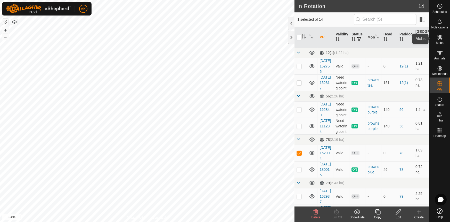
click at [441, 38] on icon at bounding box center [440, 37] width 6 height 6
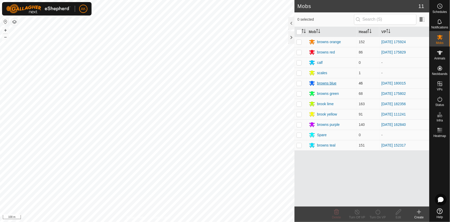
click at [322, 82] on div "browns blue" at bounding box center [328, 83] width 20 height 5
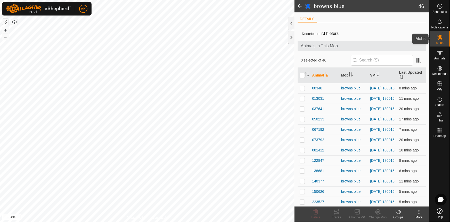
click at [441, 42] on span "Mobs" at bounding box center [440, 42] width 7 height 3
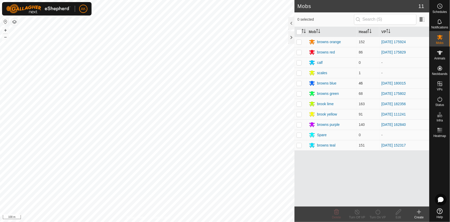
click at [298, 82] on p-checkbox at bounding box center [299, 83] width 5 height 4
checkbox input "true"
click at [378, 213] on icon at bounding box center [378, 212] width 6 height 6
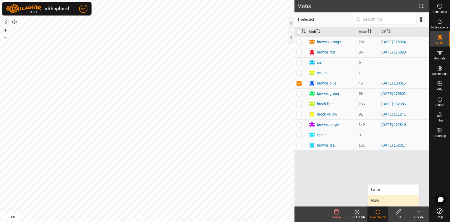
click at [376, 200] on link "Now" at bounding box center [393, 200] width 51 height 10
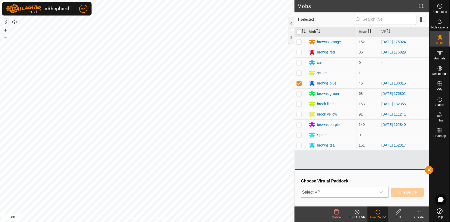
click at [320, 189] on span "Select VP" at bounding box center [338, 192] width 76 height 10
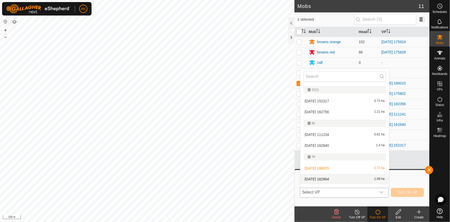
click at [327, 179] on li "[DATE] 162904 1.09 ha" at bounding box center [345, 179] width 89 height 10
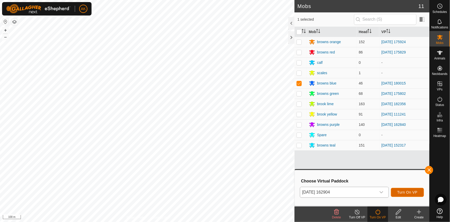
click at [408, 192] on span "Turn On VP" at bounding box center [408, 192] width 20 height 4
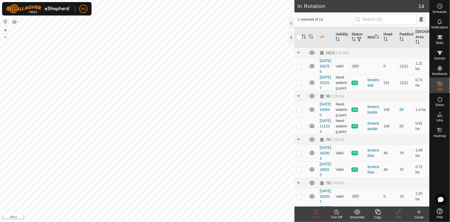
click at [378, 211] on icon at bounding box center [378, 212] width 6 height 6
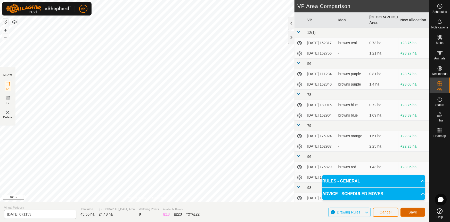
click at [410, 214] on span "Save" at bounding box center [413, 212] width 9 height 4
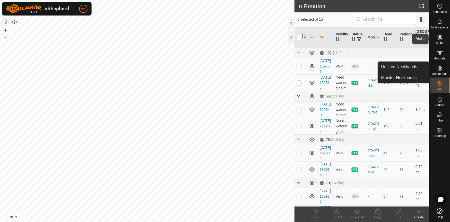
click at [442, 42] on span "Mobs" at bounding box center [440, 42] width 7 height 3
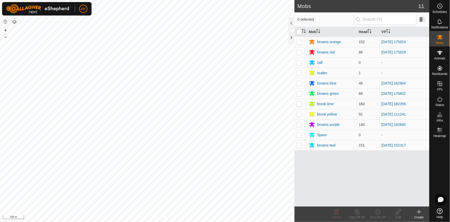
click at [300, 104] on p-checkbox at bounding box center [299, 104] width 5 height 4
checkbox input "true"
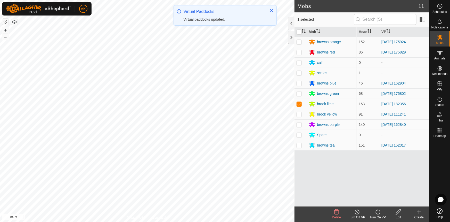
click at [381, 214] on icon at bounding box center [378, 212] width 6 height 6
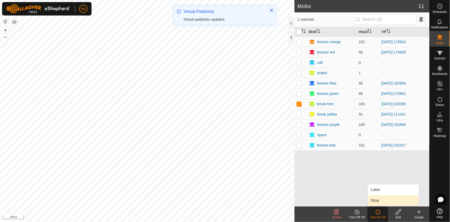
click at [377, 204] on link "Now" at bounding box center [393, 200] width 51 height 10
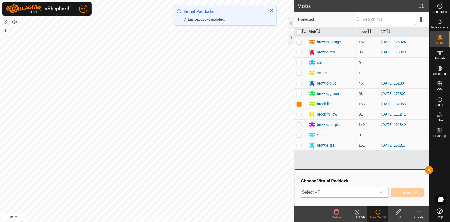
click at [359, 190] on span "Select VP" at bounding box center [338, 192] width 76 height 10
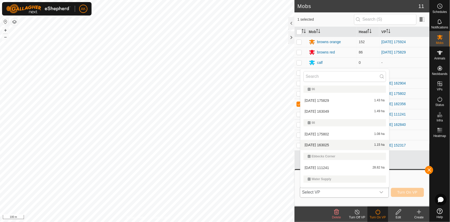
scroll to position [154, 0]
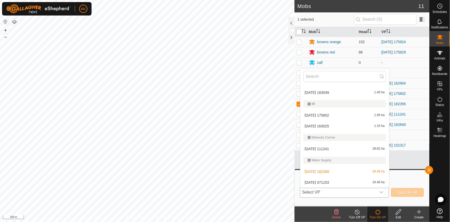
click at [315, 181] on li "[DATE] 071153 24.48 ha" at bounding box center [345, 182] width 89 height 10
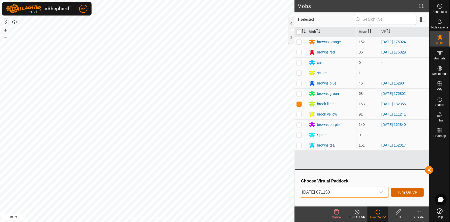
click at [402, 192] on span "Turn On VP" at bounding box center [408, 192] width 20 height 4
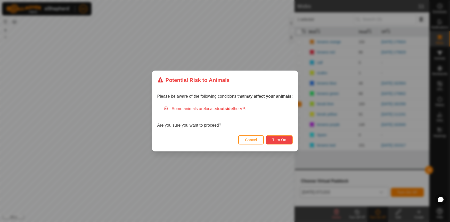
click at [288, 143] on button "Turn On" at bounding box center [279, 139] width 27 height 9
